Goal: Information Seeking & Learning: Learn about a topic

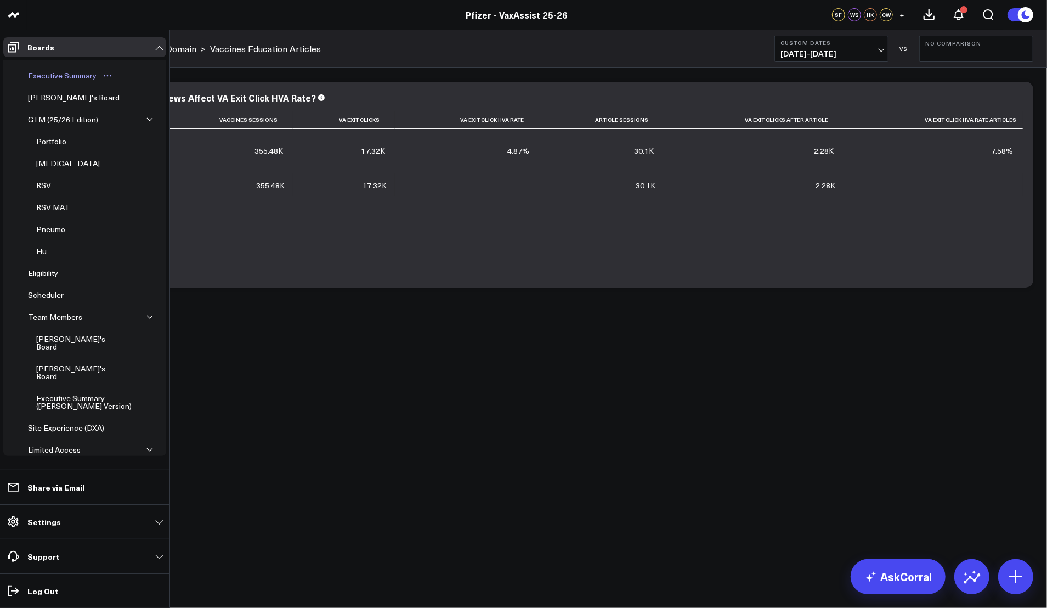
click at [72, 73] on div "Executive Summary" at bounding box center [62, 75] width 74 height 13
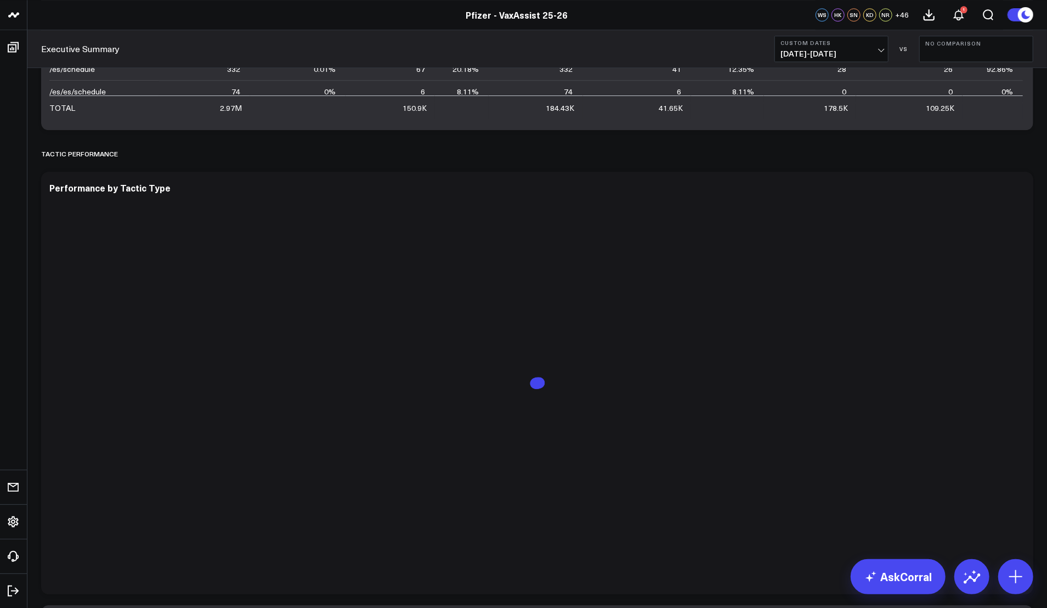
scroll to position [2244, 0]
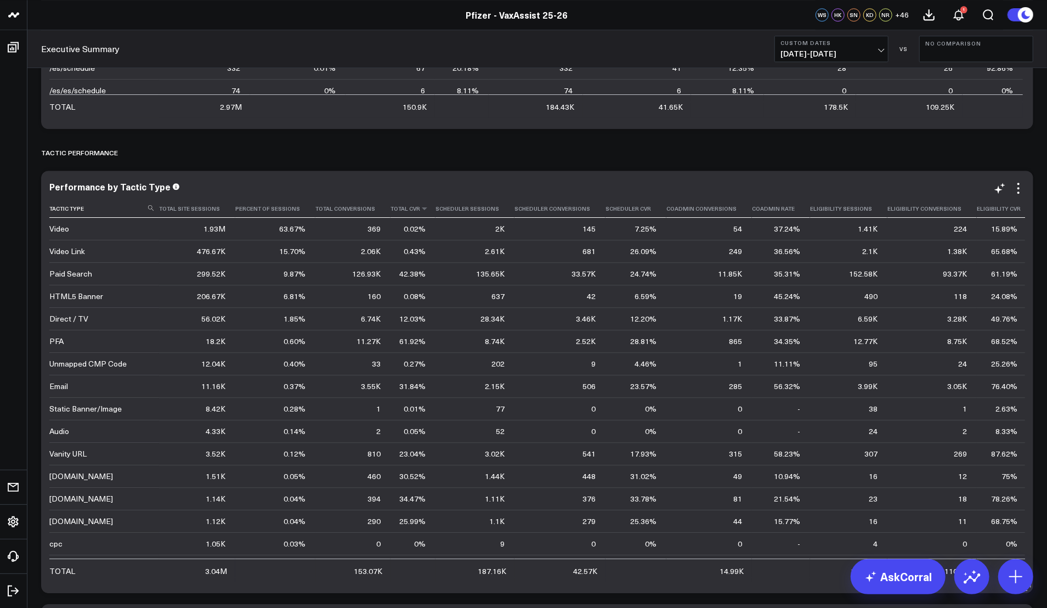
click at [421, 214] on th "Total Cvr" at bounding box center [412, 209] width 45 height 18
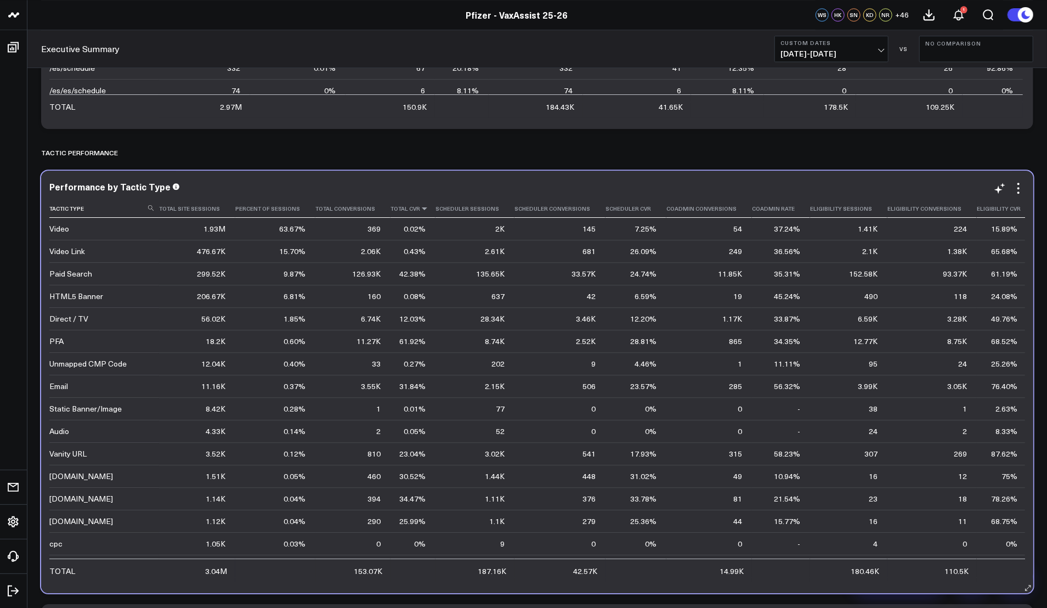
click at [420, 206] on icon at bounding box center [424, 208] width 9 height 7
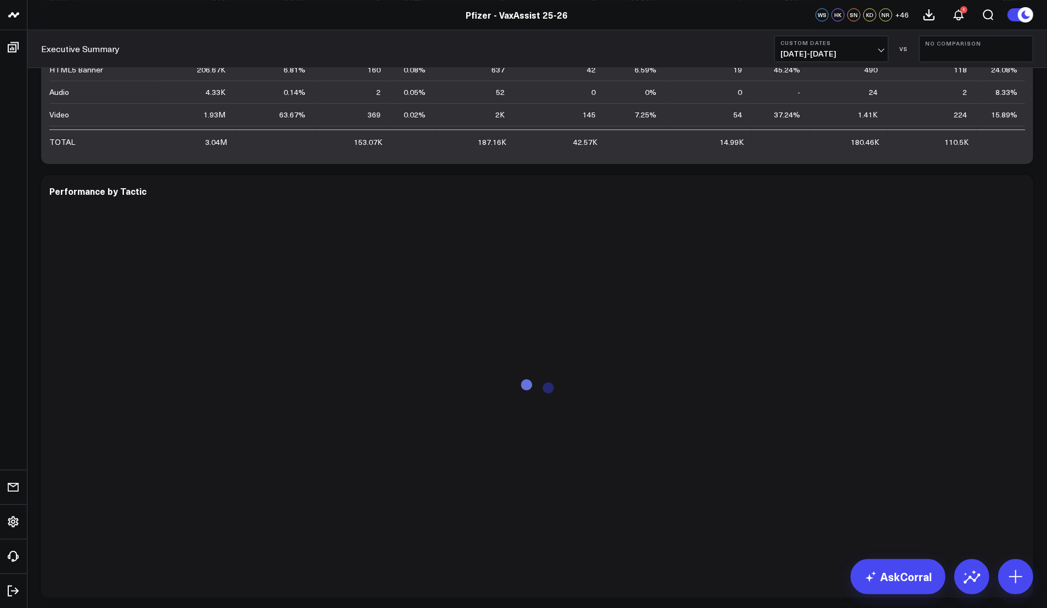
scroll to position [2674, 0]
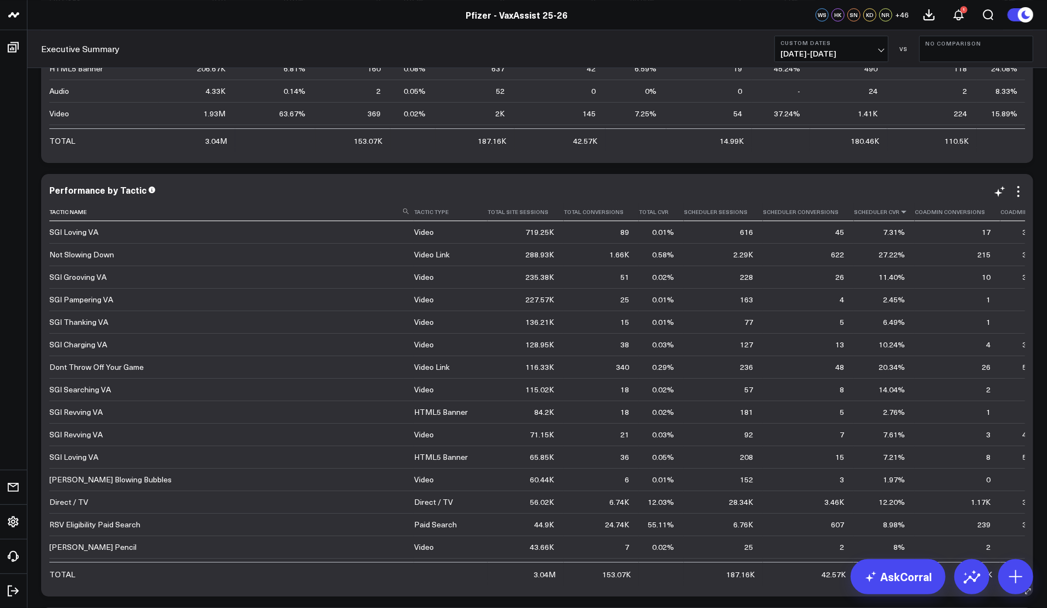
click at [899, 208] on icon at bounding box center [903, 211] width 9 height 7
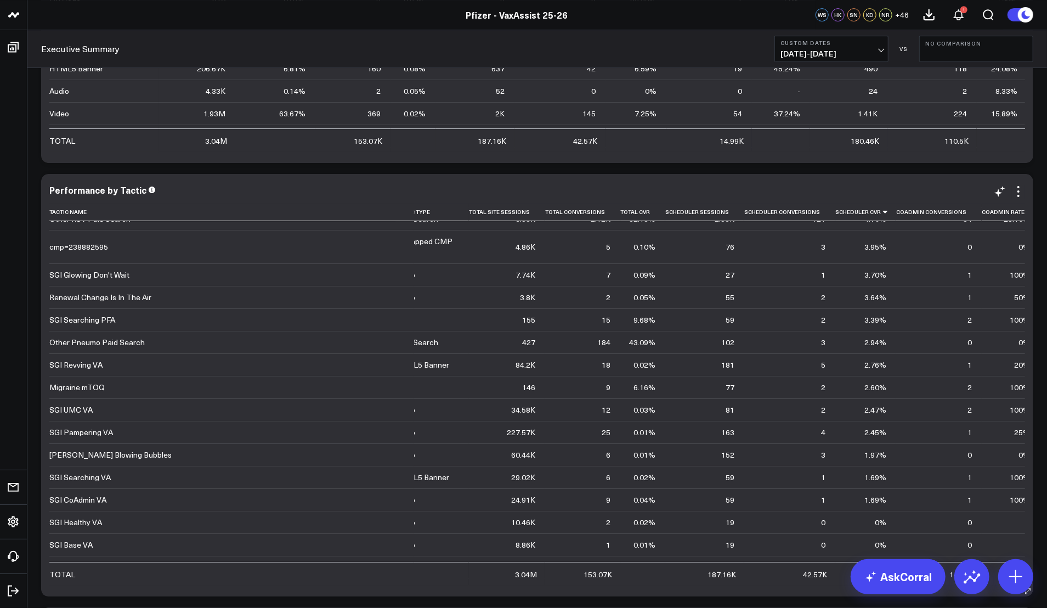
scroll to position [2809, 19]
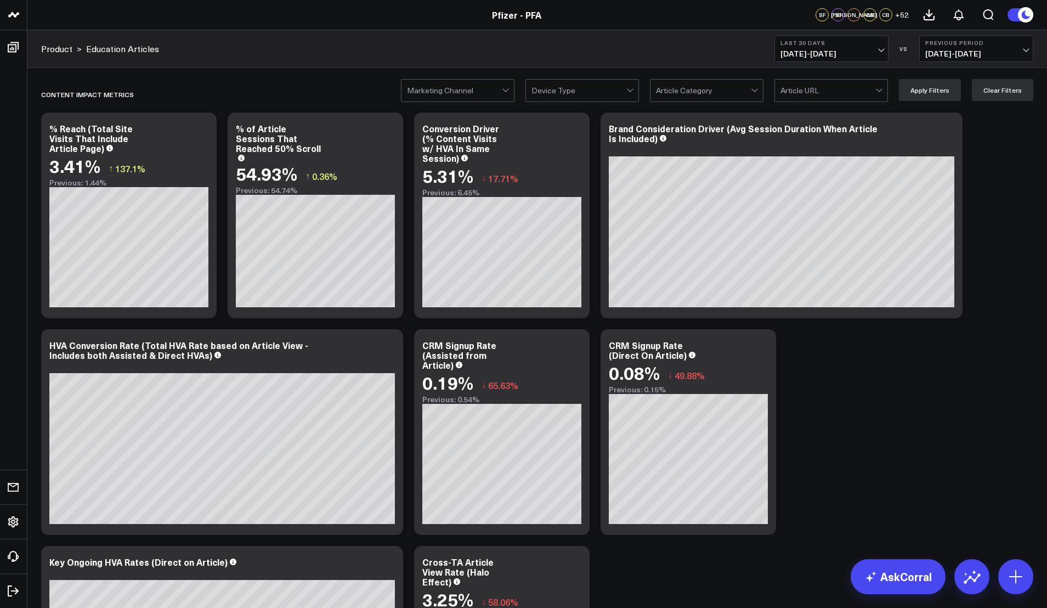
scroll to position [876, 0]
